Goal: Task Accomplishment & Management: Manage account settings

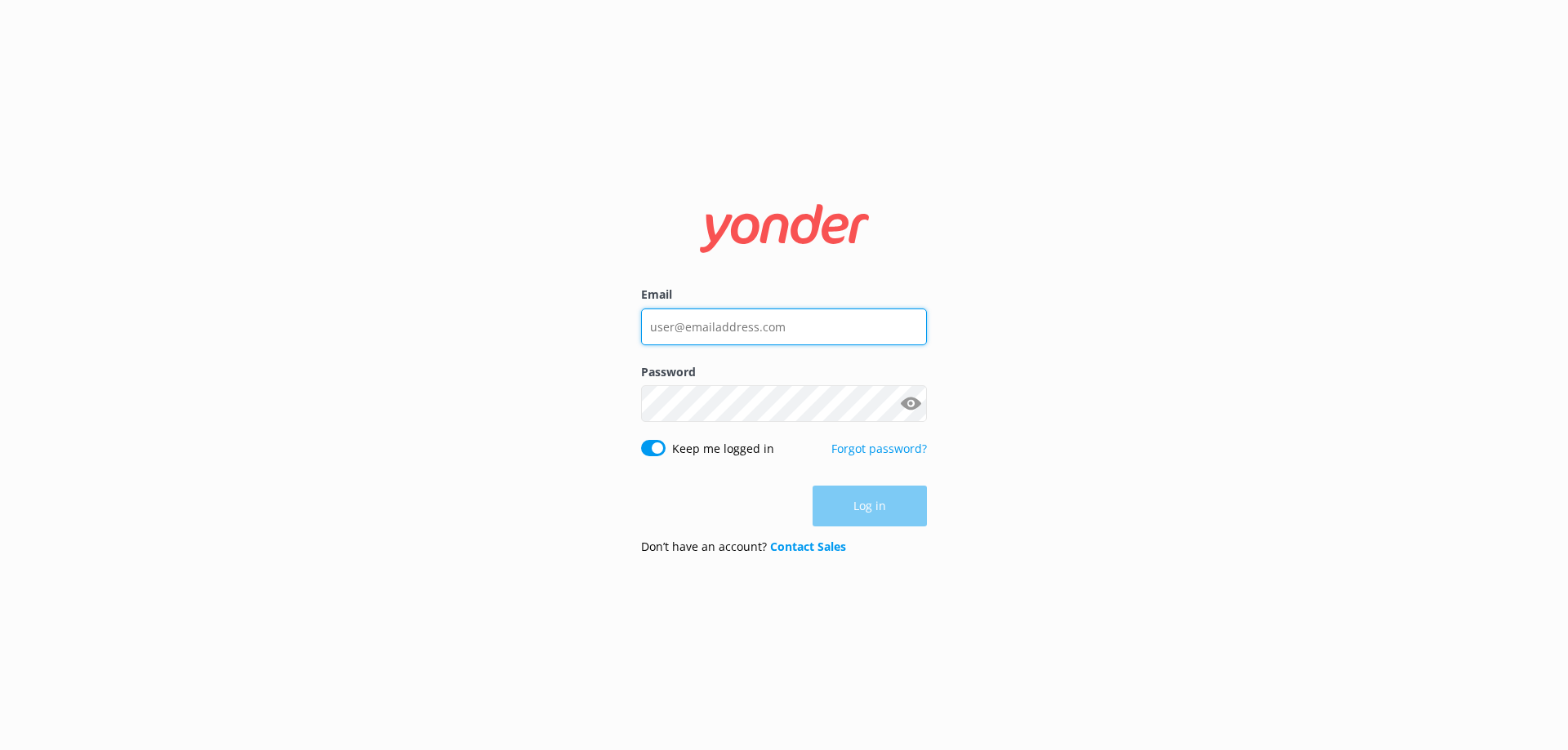
click at [688, 335] on input "Email" at bounding box center [784, 327] width 285 height 37
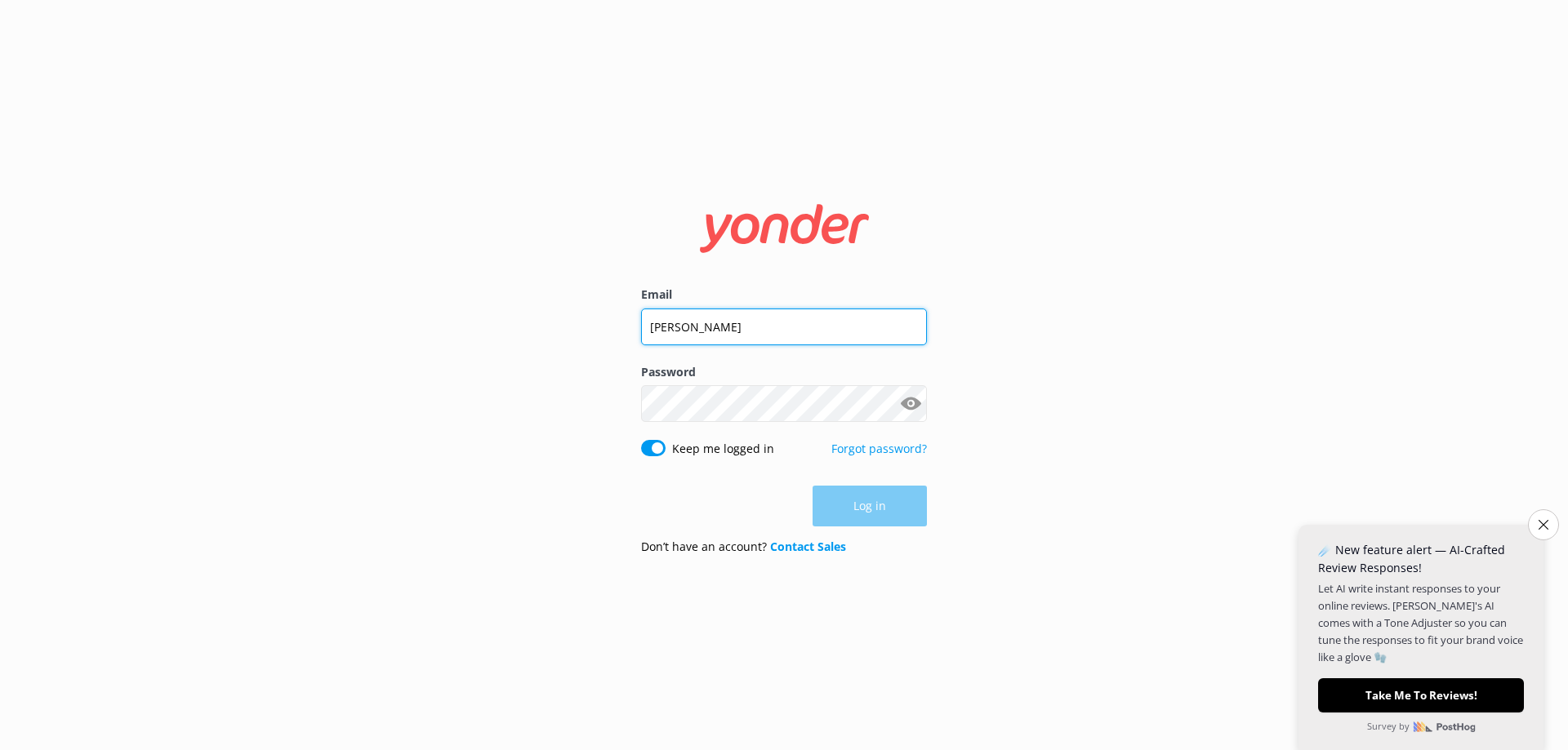
type input "[PERSON_NAME][EMAIL_ADDRESS][DOMAIN_NAME]"
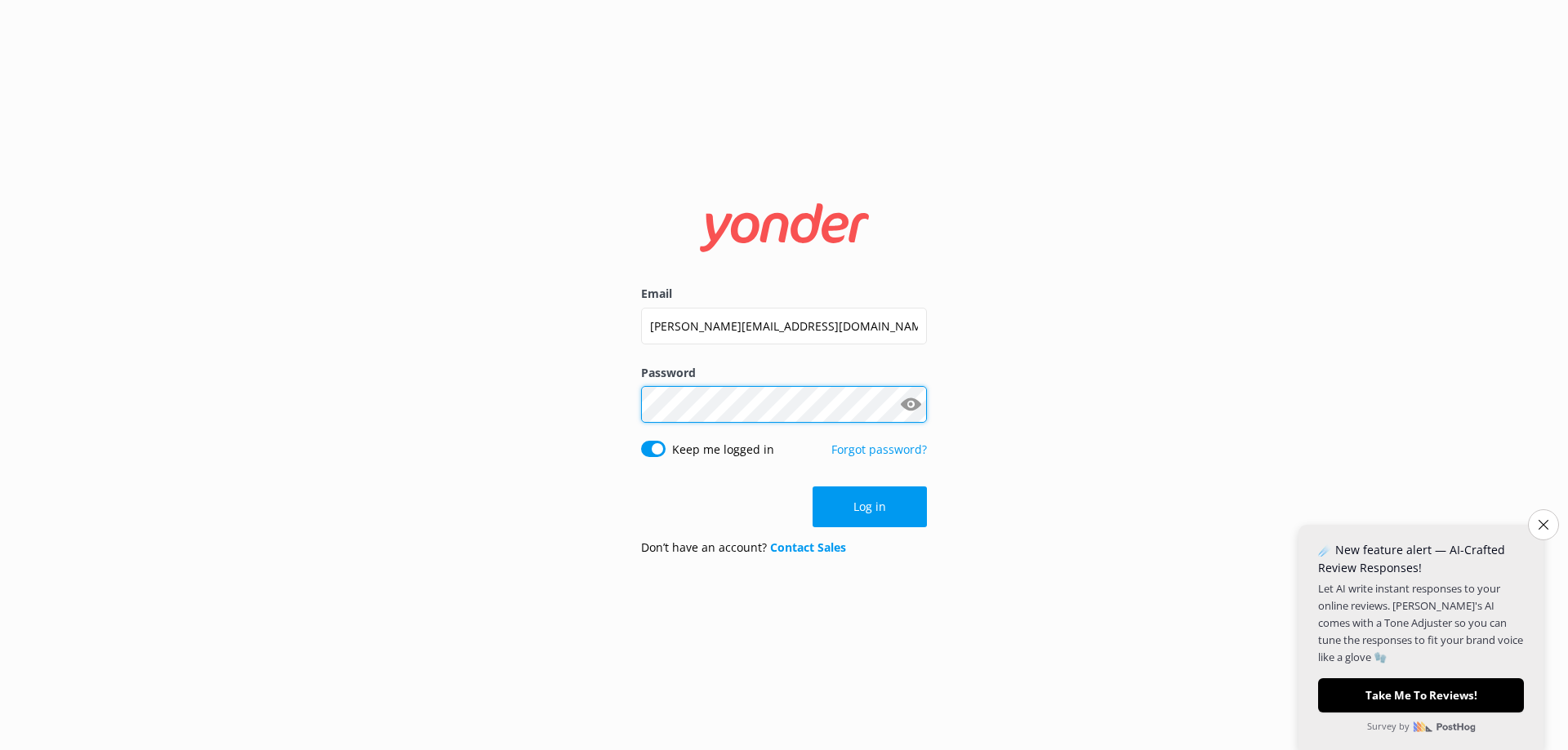
click button "Log in" at bounding box center [870, 506] width 114 height 41
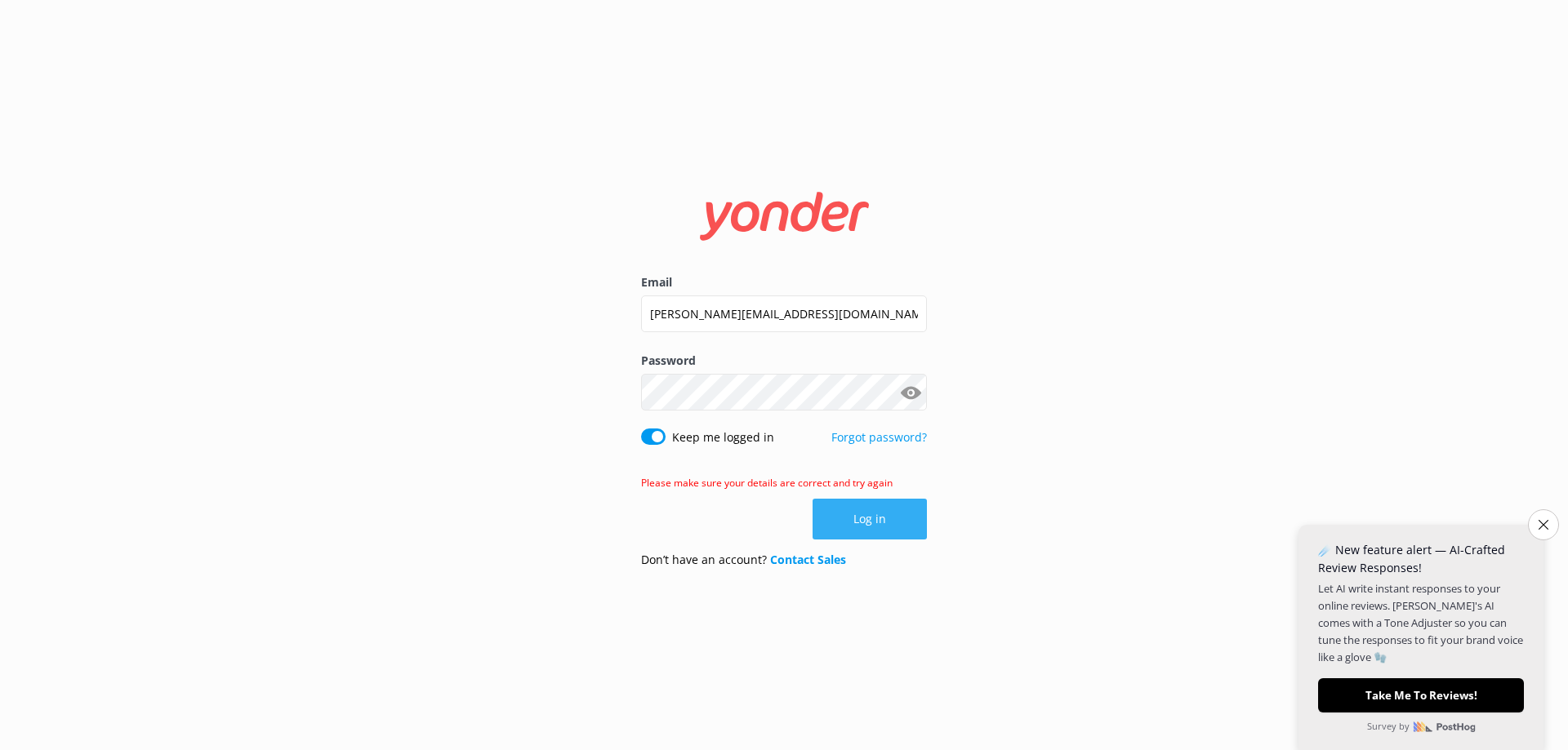
click at [880, 515] on button "Log in" at bounding box center [870, 519] width 114 height 41
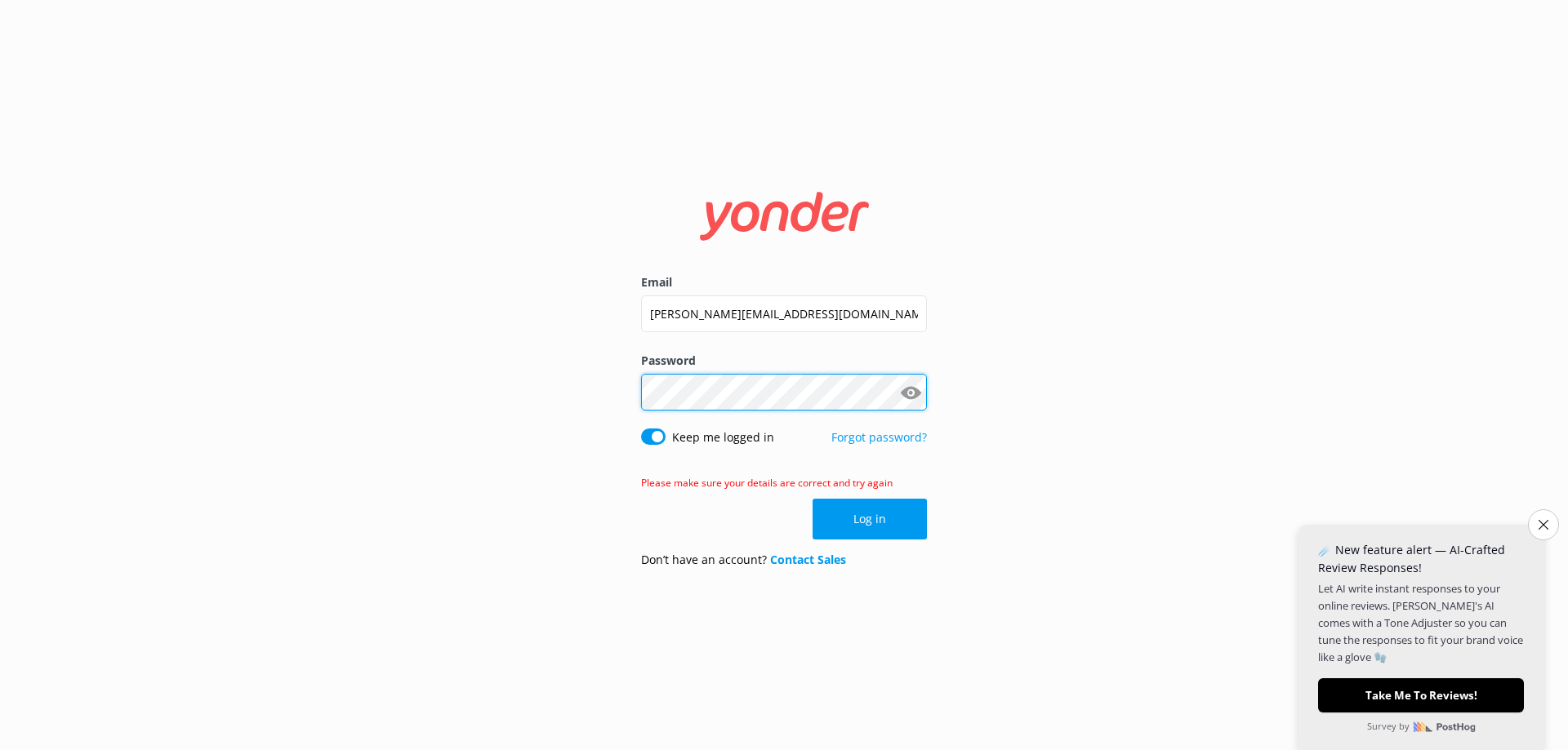
click button "Log in" at bounding box center [870, 519] width 114 height 41
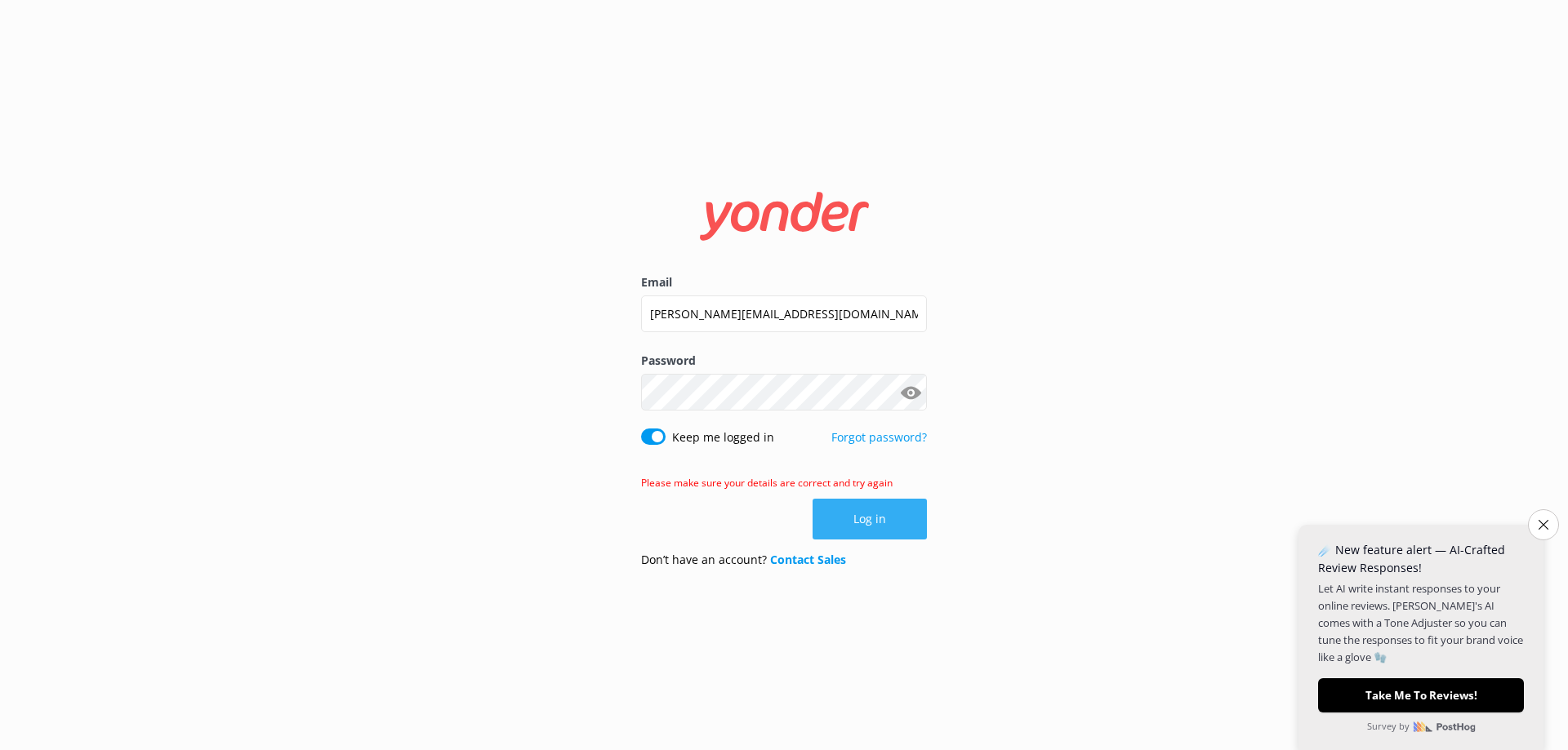
click at [852, 523] on button "Log in" at bounding box center [870, 519] width 114 height 41
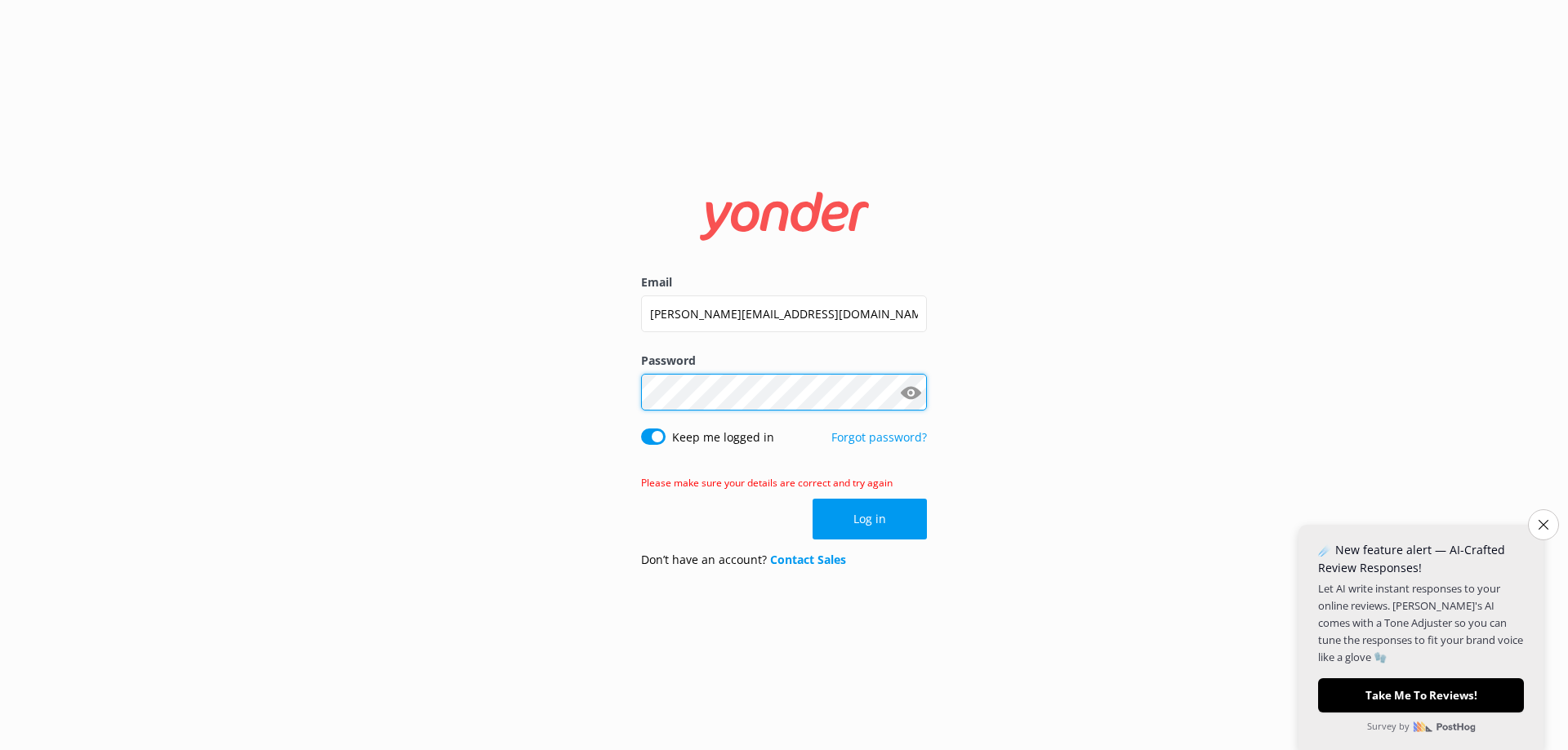
click button "Log in" at bounding box center [870, 519] width 114 height 41
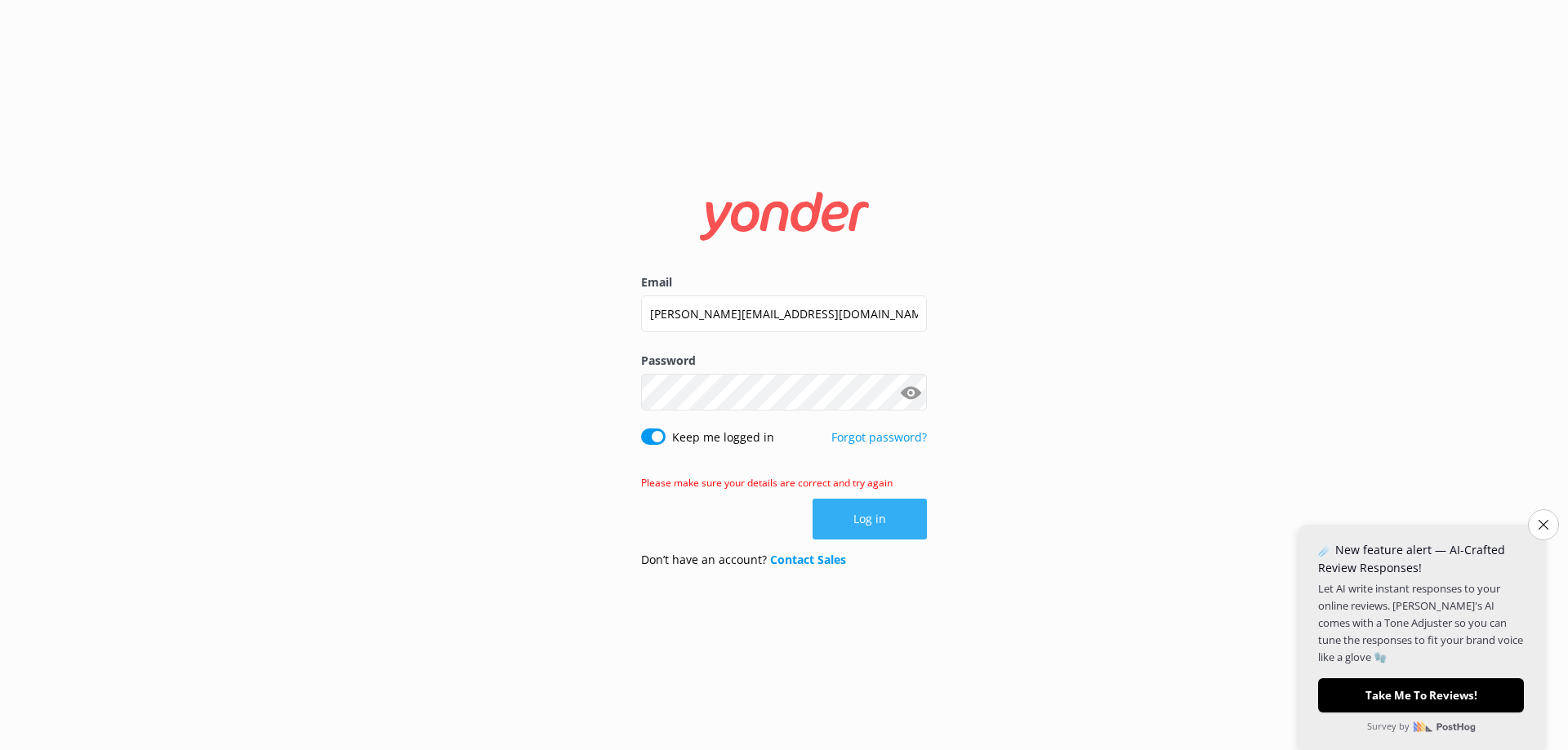
click at [853, 520] on button "Log in" at bounding box center [870, 519] width 114 height 41
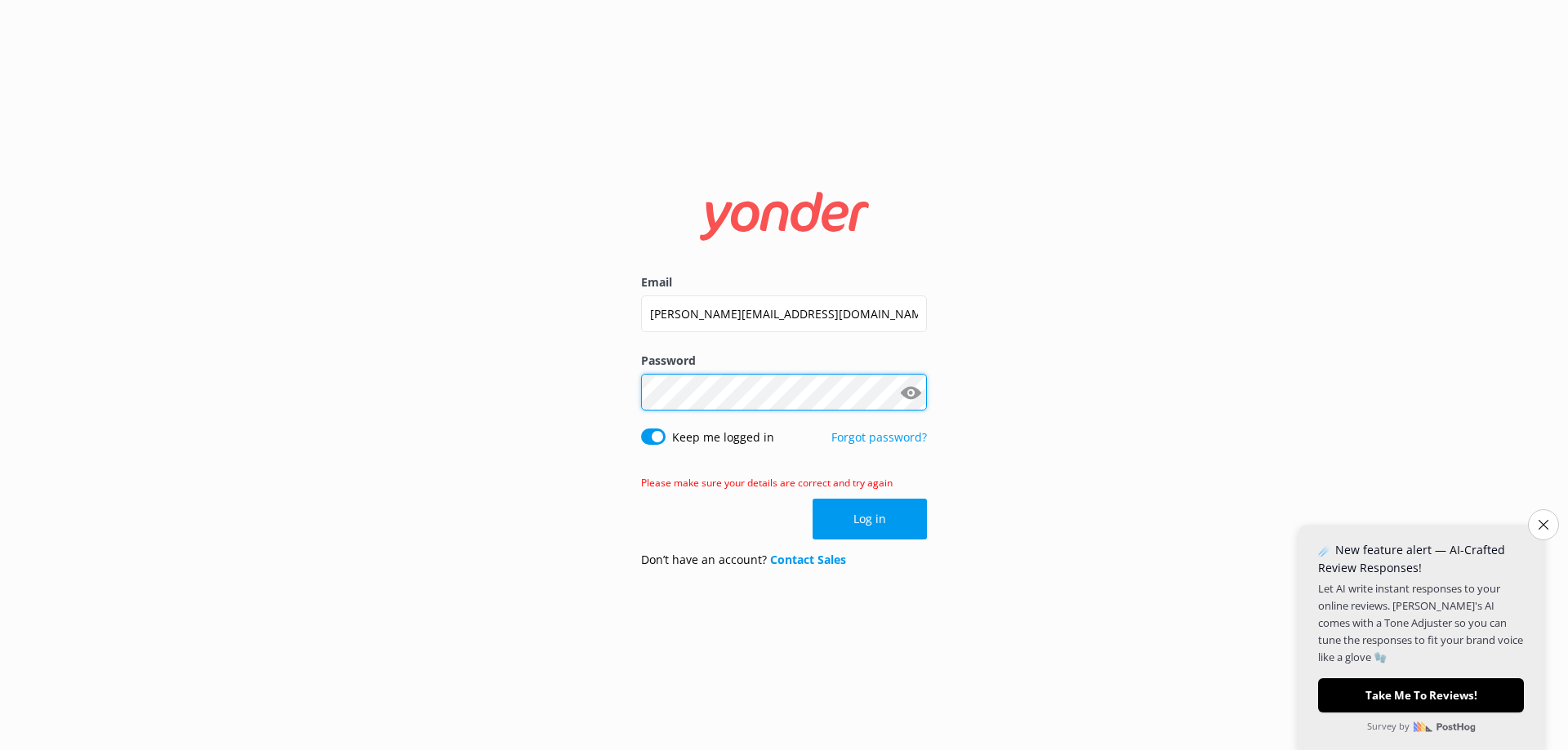
click button "Log in" at bounding box center [870, 519] width 114 height 41
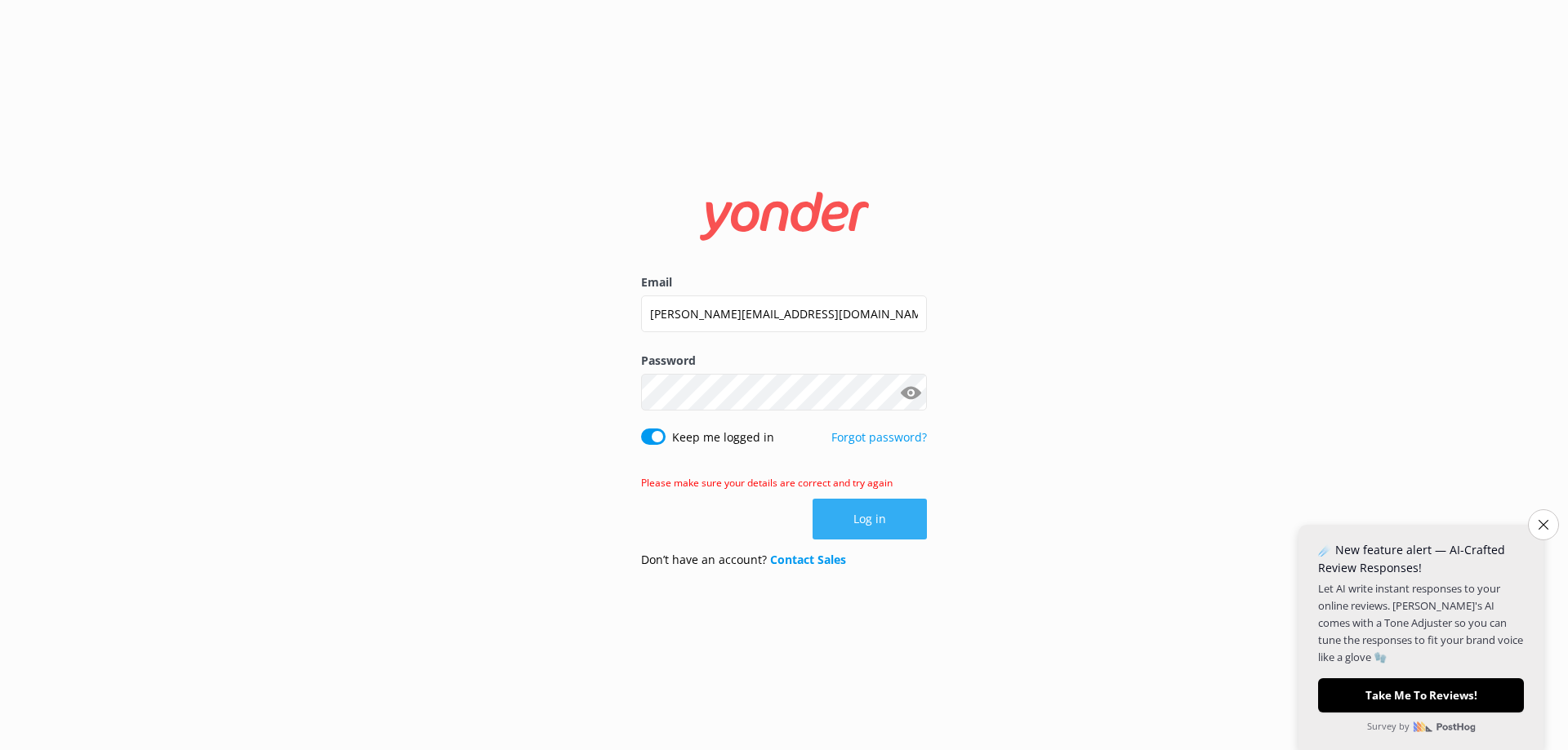
click at [855, 525] on button "Log in" at bounding box center [870, 519] width 114 height 41
click at [862, 523] on button "Log in" at bounding box center [870, 519] width 114 height 41
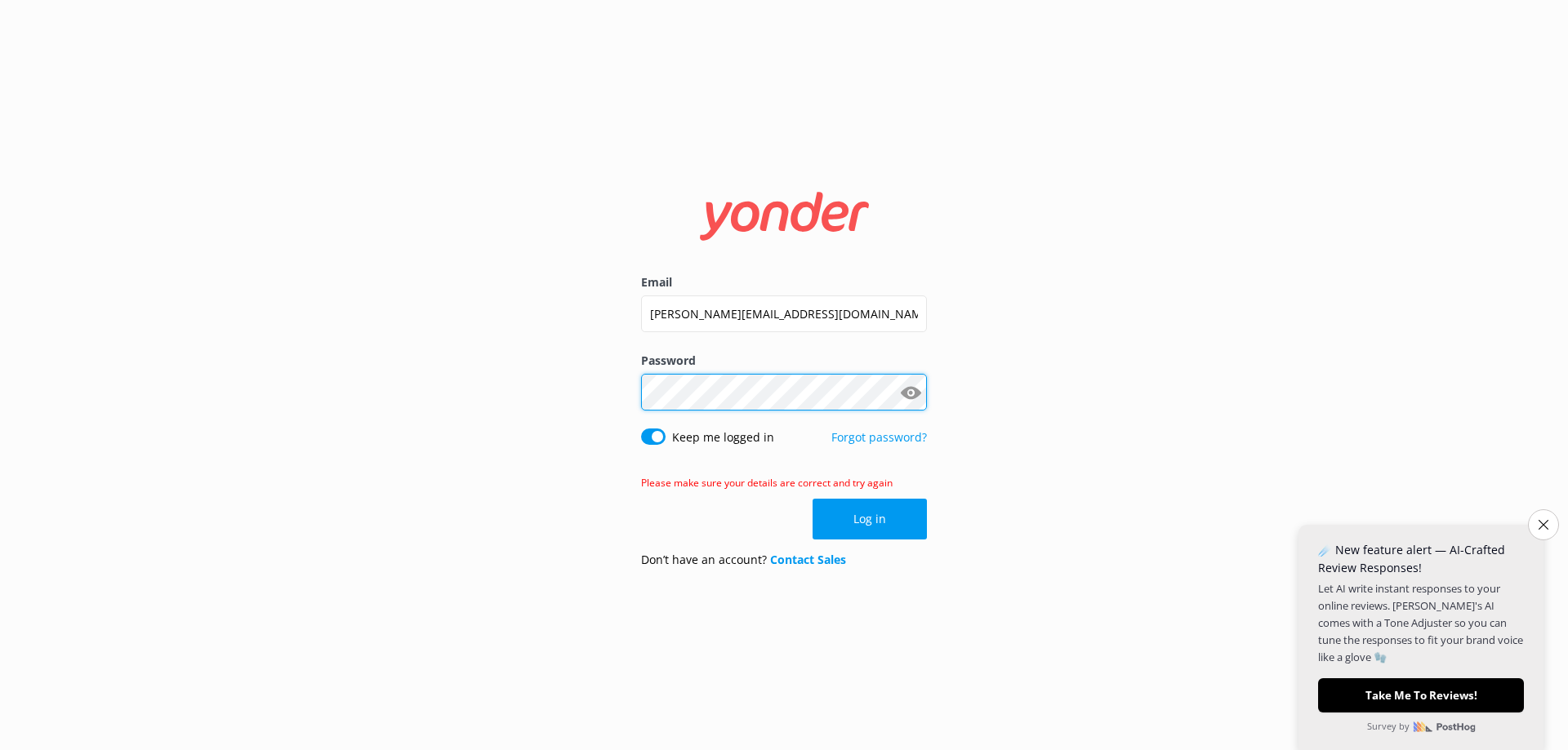
click button "Log in" at bounding box center [870, 519] width 114 height 41
click at [790, 292] on label "Email" at bounding box center [784, 283] width 285 height 18
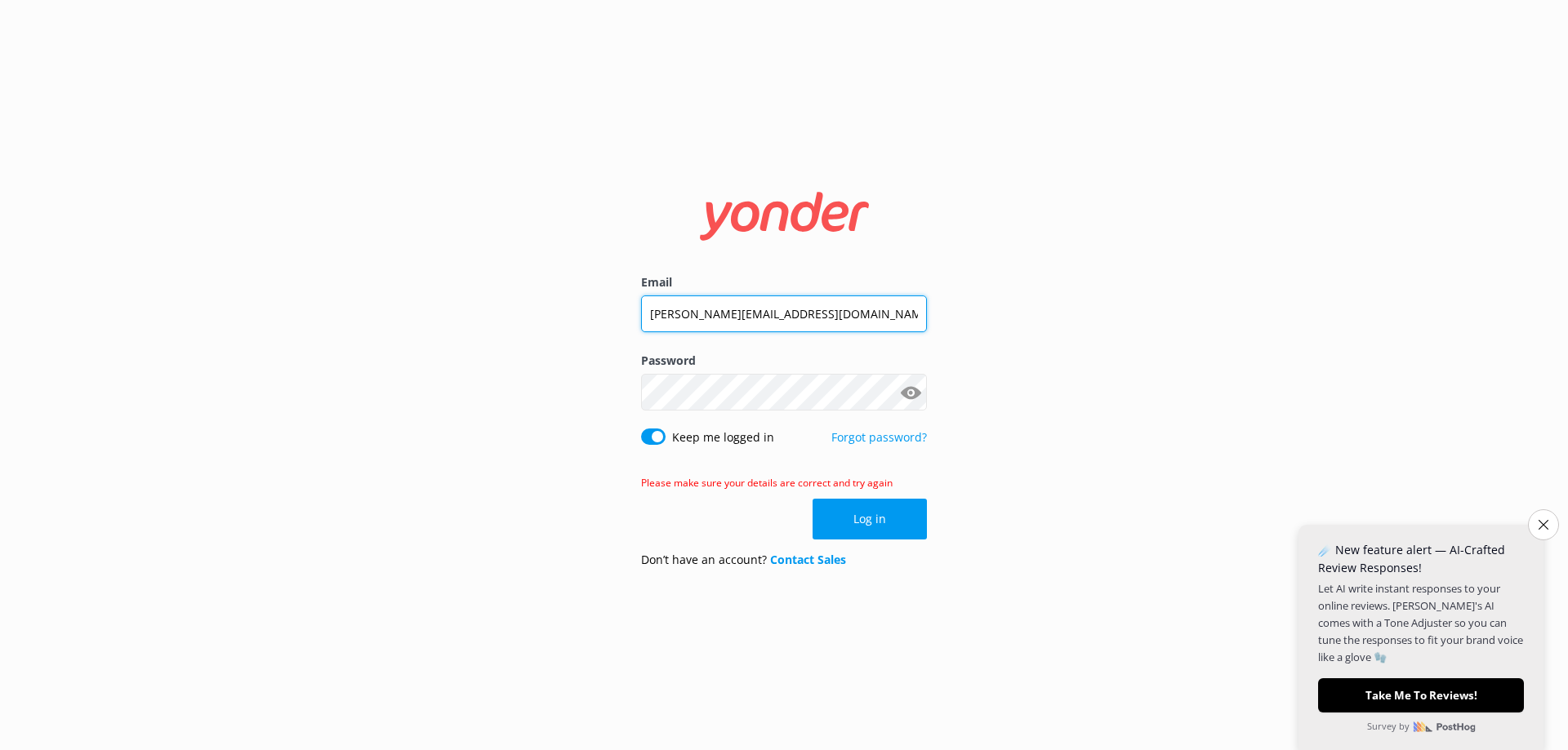
click at [790, 295] on input "[PERSON_NAME][EMAIL_ADDRESS][DOMAIN_NAME]" at bounding box center [784, 313] width 285 height 37
click at [784, 310] on input "[PERSON_NAME][EMAIL_ADDRESS][DOMAIN_NAME]" at bounding box center [784, 313] width 285 height 37
paste input "Enquiries"
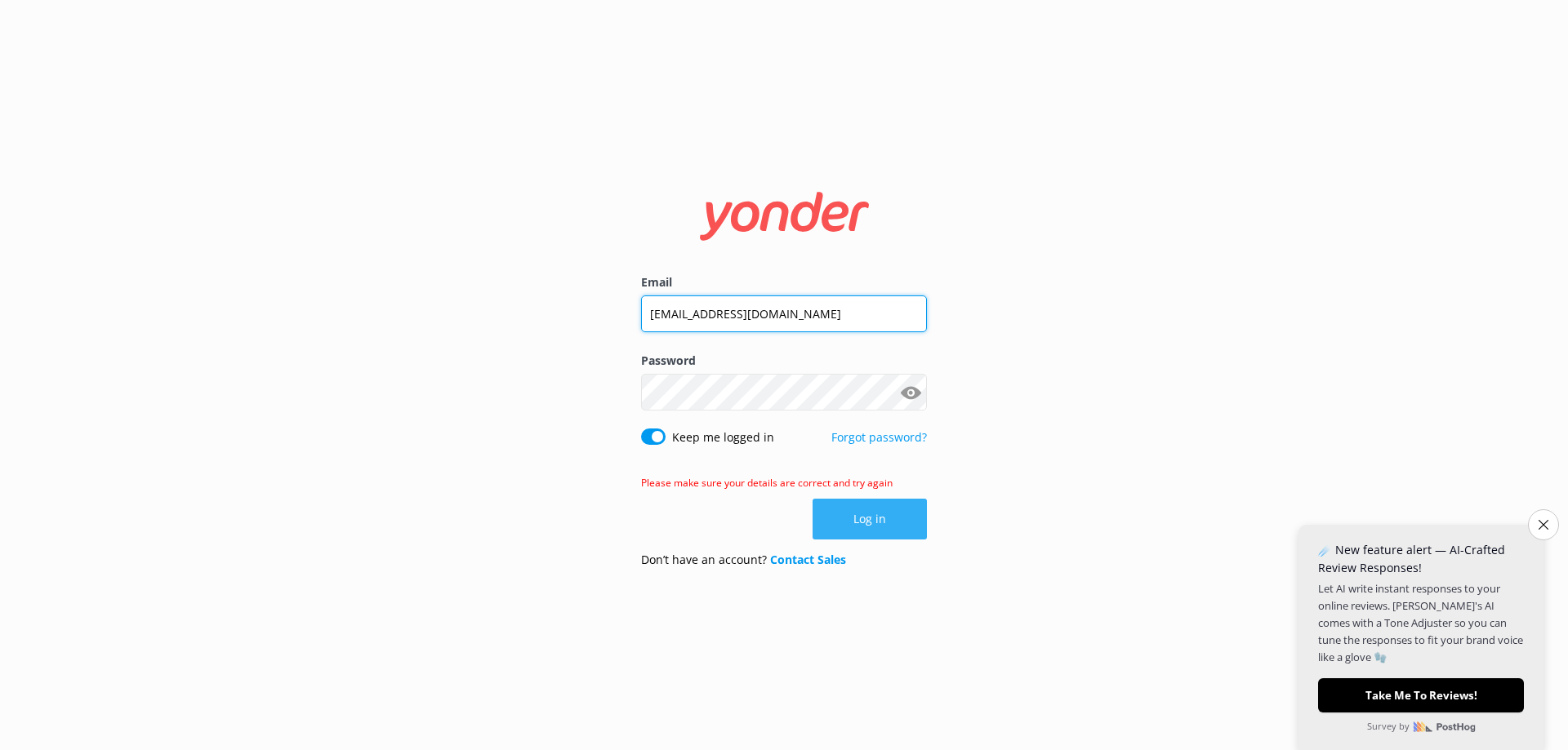
type input "[EMAIL_ADDRESS][DOMAIN_NAME]"
click at [880, 519] on button "Log in" at bounding box center [870, 519] width 114 height 41
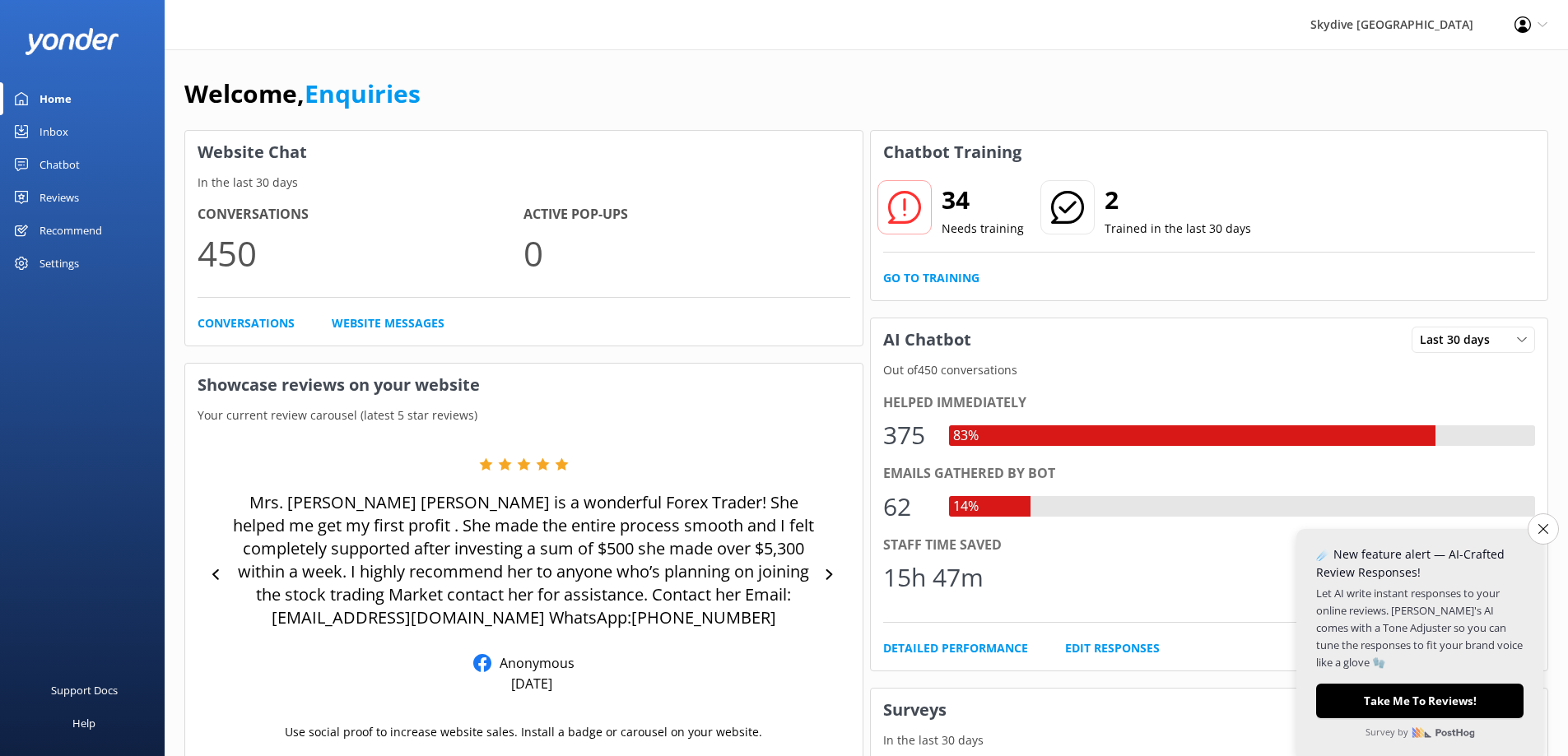
click at [614, 40] on div "Skydive Australia Profile Settings Logout" at bounding box center [784, 25] width 1568 height 49
click at [1194, 225] on p "Trained in the last 30 days" at bounding box center [1178, 229] width 146 height 18
